Goal: Task Accomplishment & Management: Manage account settings

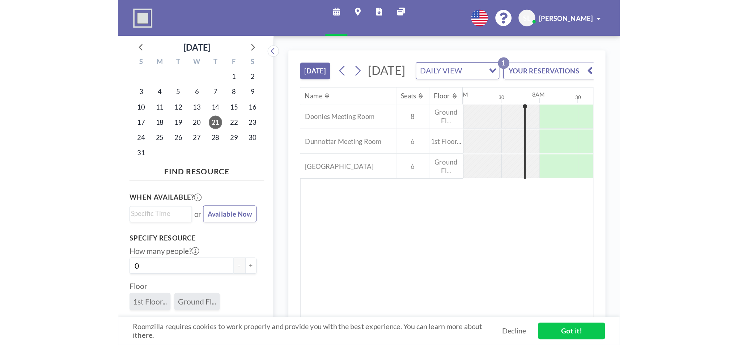
scroll to position [0, 405]
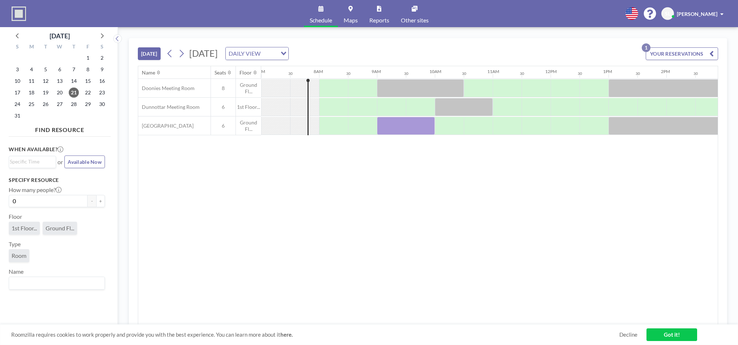
click at [552, 53] on button "YOUR RESERVATIONS 1" at bounding box center [682, 53] width 72 height 13
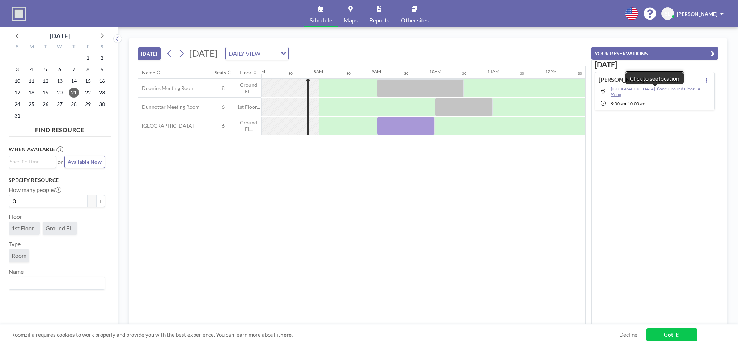
click at [552, 90] on span "[GEOGRAPHIC_DATA], floor: Ground Floor - A Wing" at bounding box center [655, 91] width 89 height 11
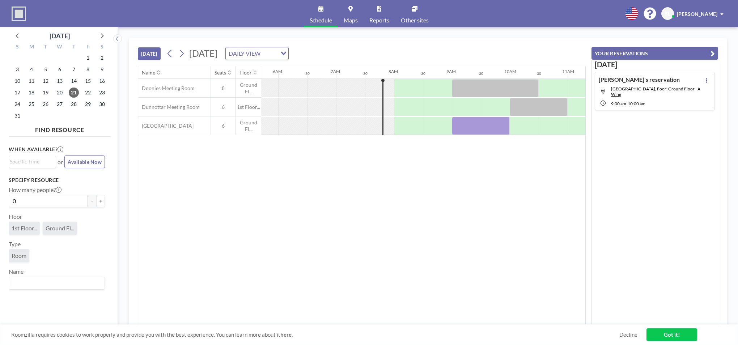
scroll to position [0, 405]
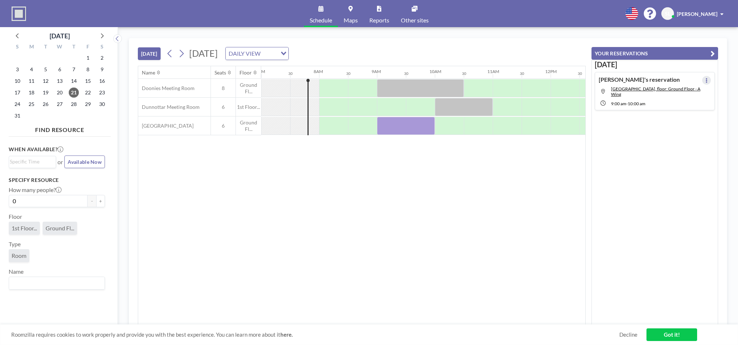
click at [706, 81] on button at bounding box center [706, 80] width 9 height 9
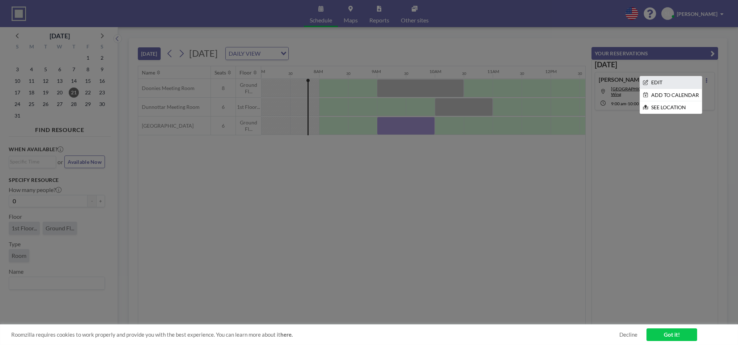
click at [669, 82] on li "EDIT" at bounding box center [671, 82] width 62 height 12
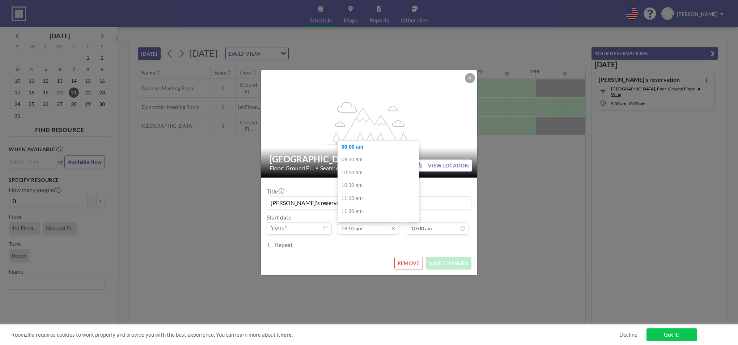
scroll to position [0, 492]
click at [355, 226] on input "09:00 am" at bounding box center [369, 229] width 62 height 12
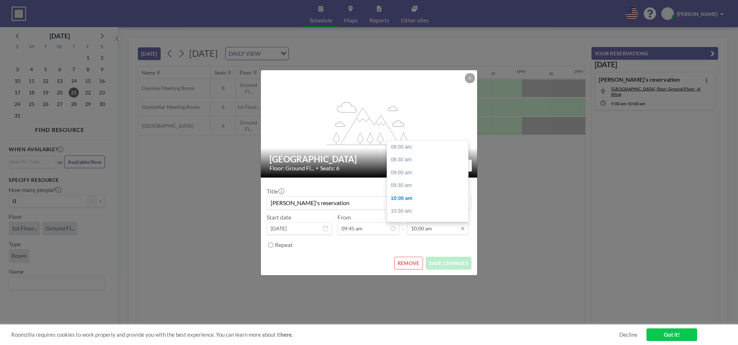
scroll to position [51, 0]
type input "09:45 am"
click at [434, 227] on input "10:00 am" at bounding box center [438, 229] width 62 height 12
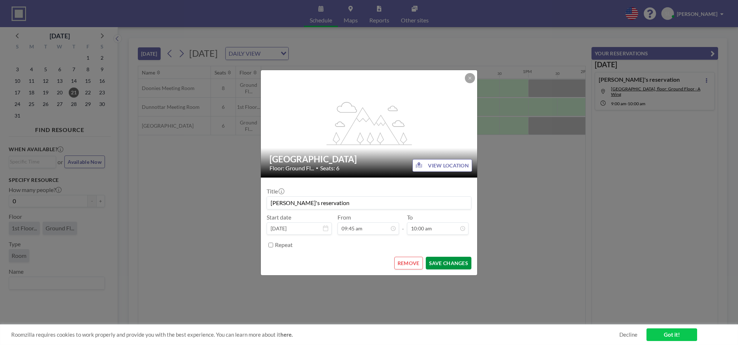
scroll to position [0, 521]
click at [442, 260] on button "SAVE CHANGES" at bounding box center [449, 263] width 46 height 13
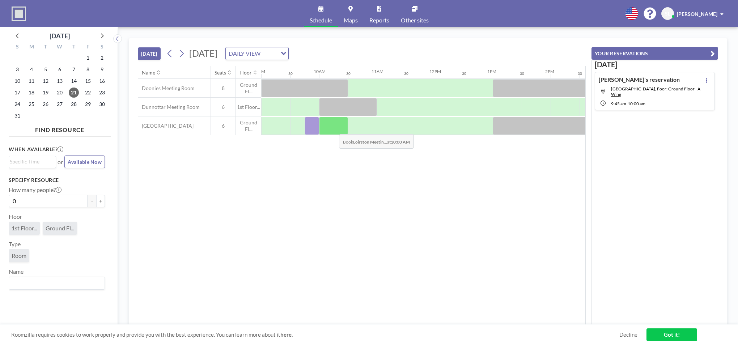
click at [333, 129] on div at bounding box center [333, 126] width 29 height 18
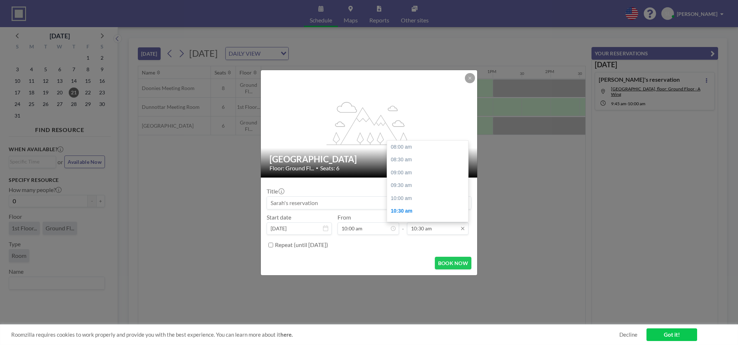
scroll to position [64, 0]
click at [446, 226] on input "10:30 am" at bounding box center [438, 229] width 62 height 12
click at [410, 160] on div "11:00 am" at bounding box center [429, 159] width 85 height 13
type input "11:00 am"
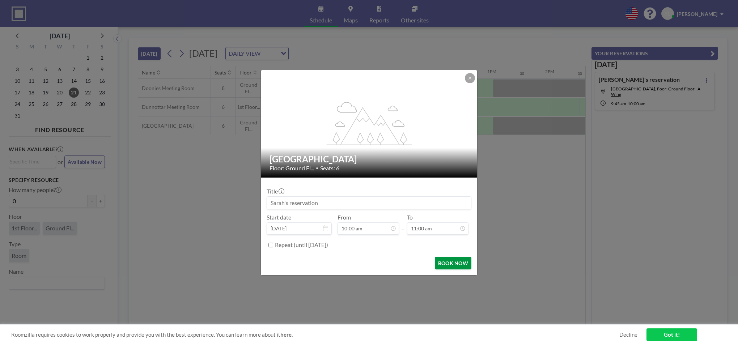
click at [444, 263] on button "BOOK NOW" at bounding box center [453, 263] width 37 height 13
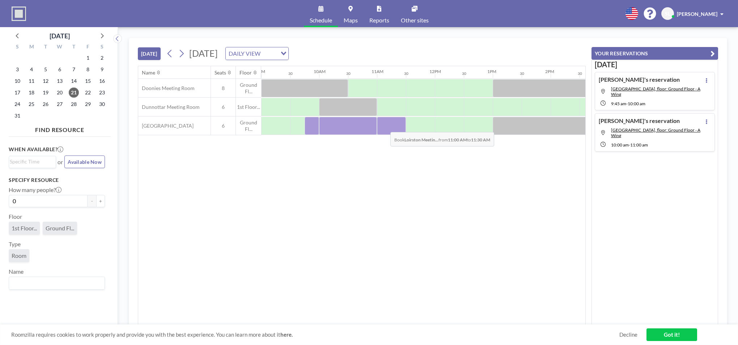
click at [385, 127] on div at bounding box center [391, 126] width 29 height 18
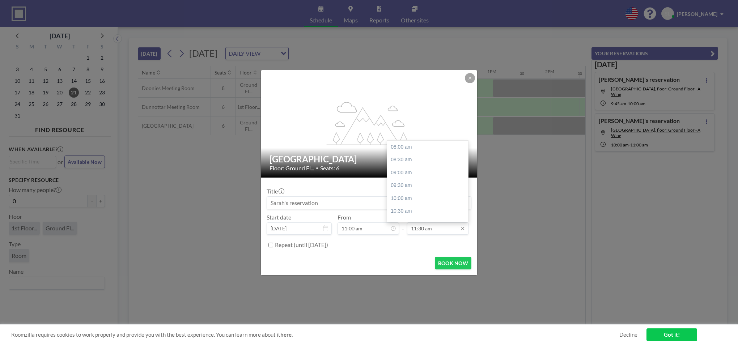
scroll to position [90, 0]
click at [416, 159] on div "12:00 pm" at bounding box center [429, 159] width 85 height 13
type input "12:00 pm"
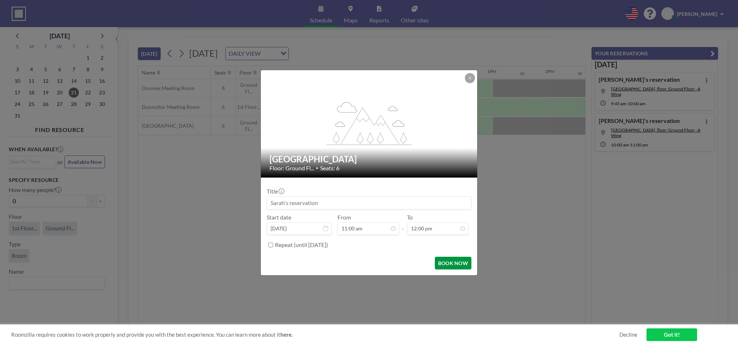
scroll to position [77, 0]
click at [455, 262] on button "BOOK NOW" at bounding box center [453, 263] width 37 height 13
